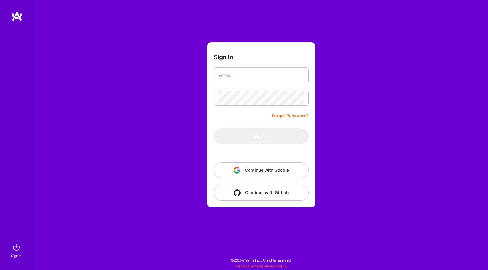
click at [255, 172] on button "Continue with Google" at bounding box center [261, 171] width 95 height 16
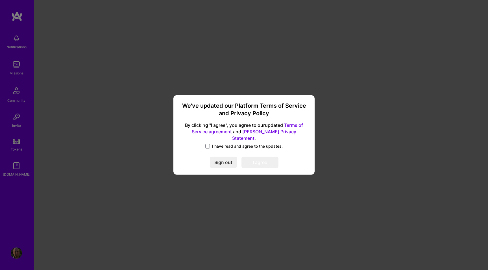
click at [216, 145] on span "I have read and agree to the updates." at bounding box center [247, 147] width 71 height 6
click at [0, 0] on input "I have read and agree to the updates." at bounding box center [0, 0] width 0 height 0
click at [263, 158] on button "I agree" at bounding box center [259, 162] width 37 height 11
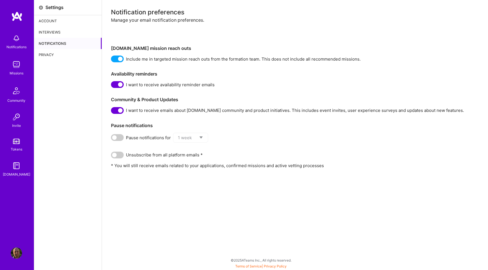
click at [16, 65] on img at bounding box center [16, 64] width 11 height 11
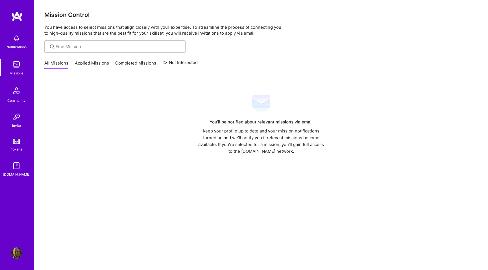
click at [93, 60] on link "Applied Missions" at bounding box center [92, 64] width 34 height 9
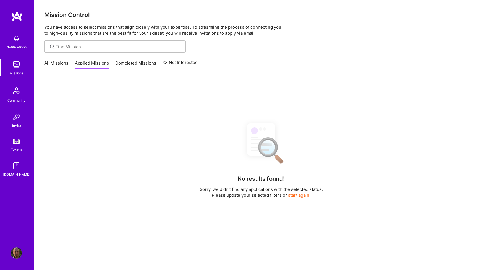
click at [130, 61] on link "Completed Missions" at bounding box center [135, 64] width 41 height 9
click at [178, 65] on link "Not Interested" at bounding box center [180, 64] width 35 height 10
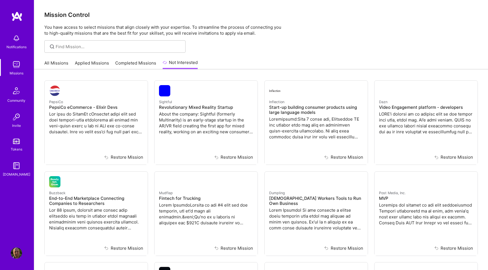
click at [51, 64] on link "All Missions" at bounding box center [56, 64] width 24 height 9
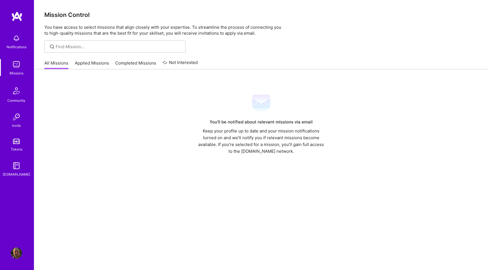
click at [145, 120] on div "You’ll be notified about relevant missions via email Keep your profile up to da…" at bounding box center [260, 124] width 433 height 61
